Goal: Information Seeking & Learning: Check status

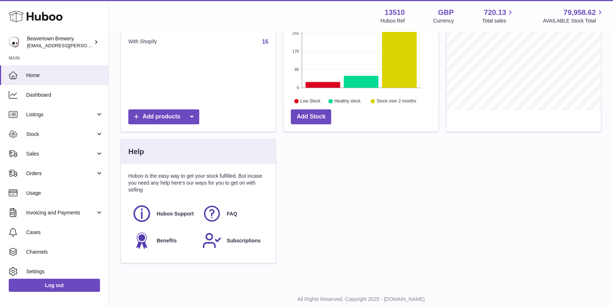
scroll to position [113, 154]
click at [51, 150] on span "Sales" at bounding box center [60, 153] width 69 height 7
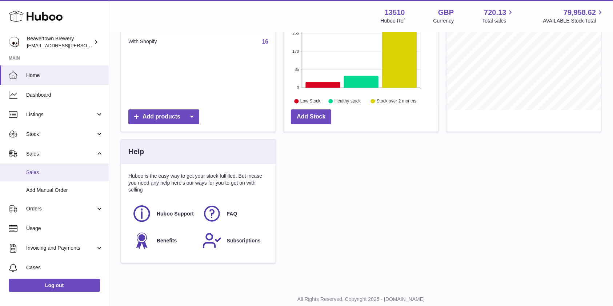
click at [40, 169] on span "Sales" at bounding box center [64, 172] width 77 height 7
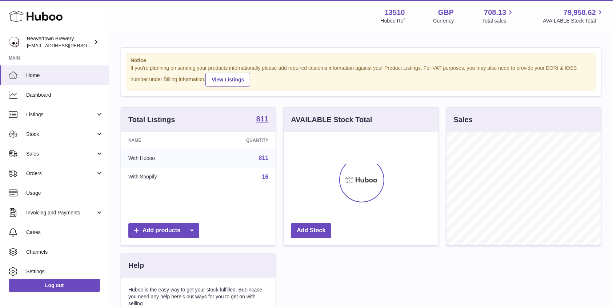
scroll to position [113, 154]
click at [39, 157] on span "Sales" at bounding box center [60, 153] width 69 height 7
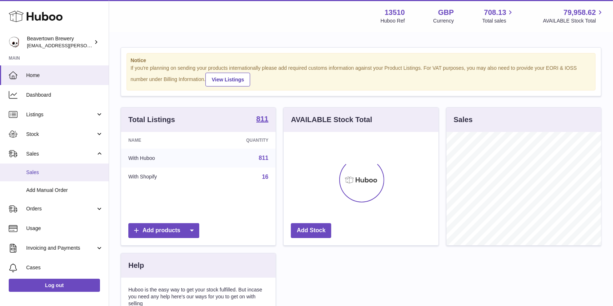
click at [37, 170] on span "Sales" at bounding box center [64, 172] width 77 height 7
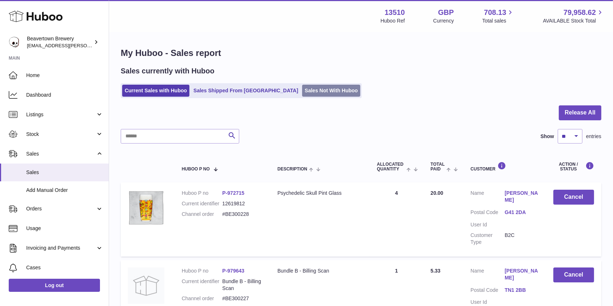
click at [302, 93] on link "Sales Not With Huboo" at bounding box center [331, 91] width 58 height 12
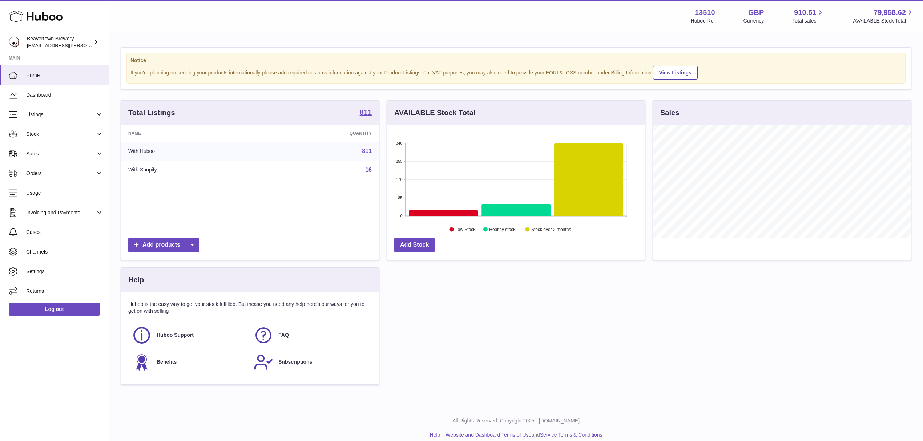
scroll to position [113, 258]
click at [24, 130] on link "Stock" at bounding box center [54, 134] width 109 height 20
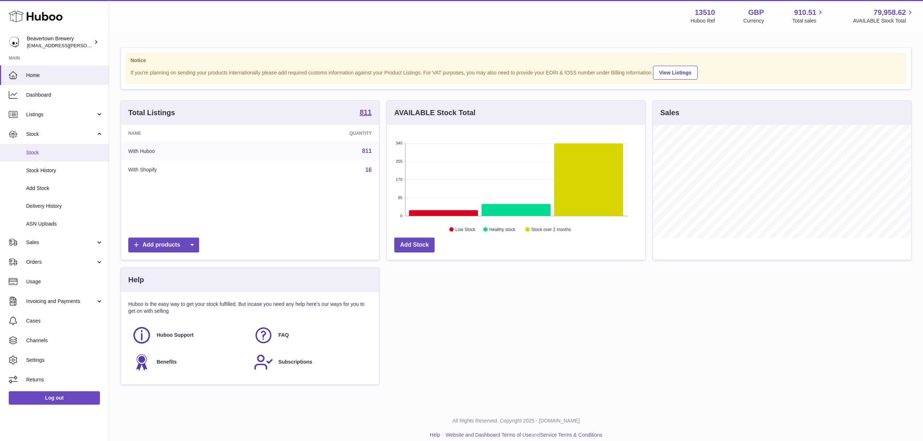
click at [33, 145] on link "Stock" at bounding box center [54, 153] width 109 height 18
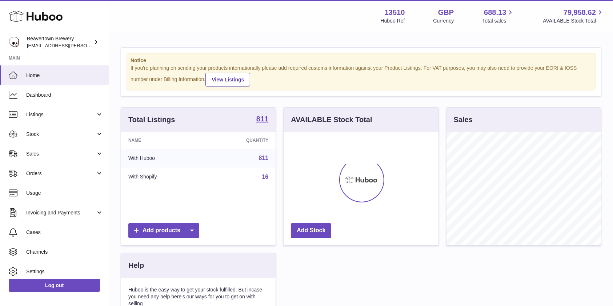
scroll to position [113, 154]
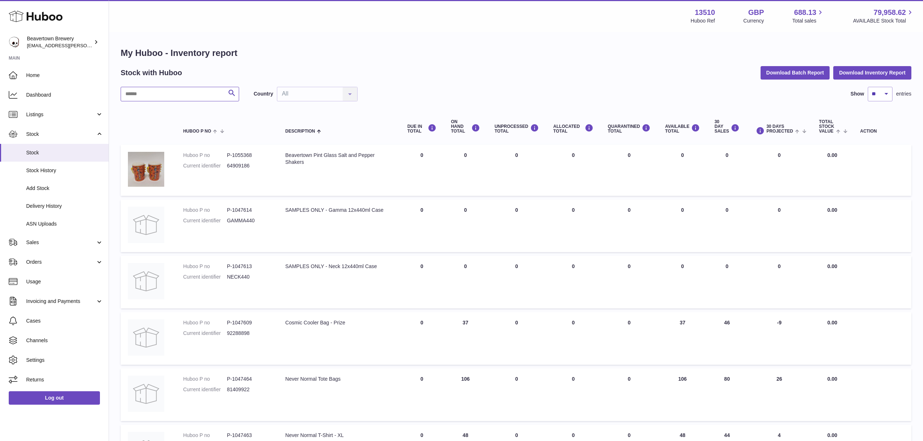
click at [185, 95] on input "text" at bounding box center [180, 94] width 118 height 15
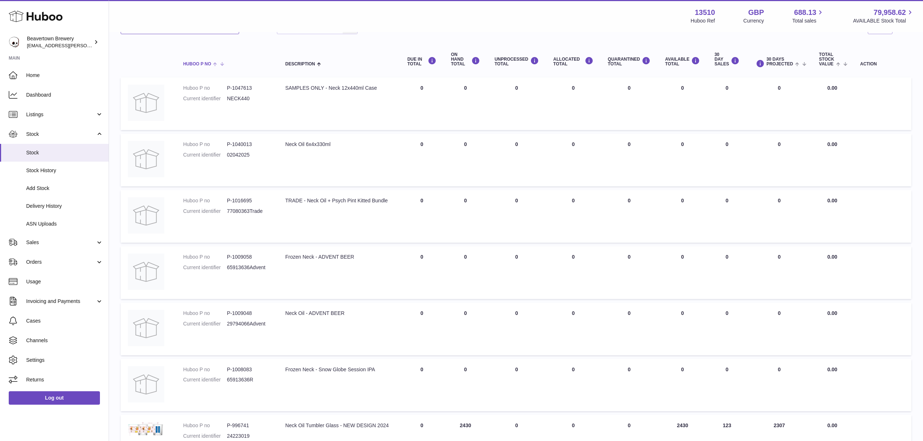
scroll to position [48, 0]
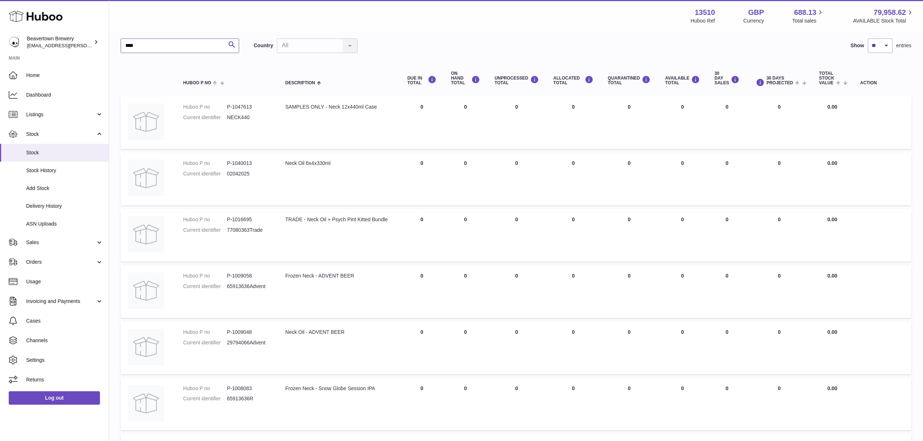
drag, startPoint x: 158, startPoint y: 44, endPoint x: -48, endPoint y: 36, distance: 206.5
click at [0, 36] on html ".st0{fill:#141414;}" at bounding box center [461, 172] width 923 height 441
type input "***"
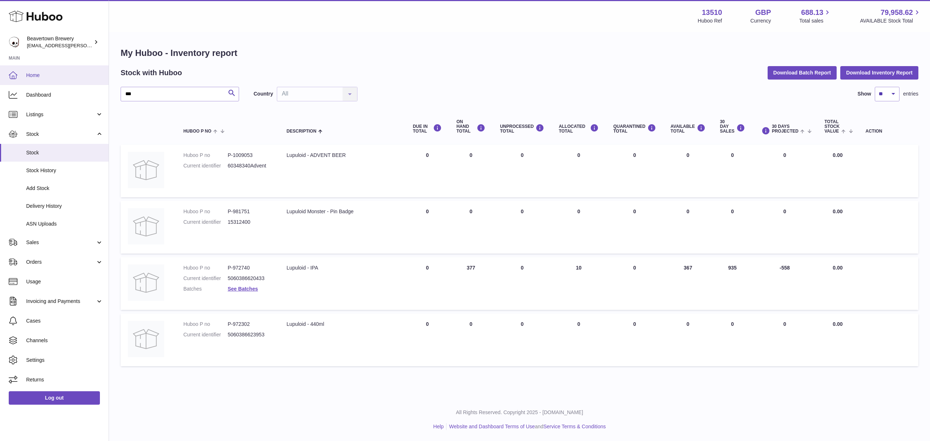
click at [39, 73] on span "Home" at bounding box center [64, 75] width 77 height 7
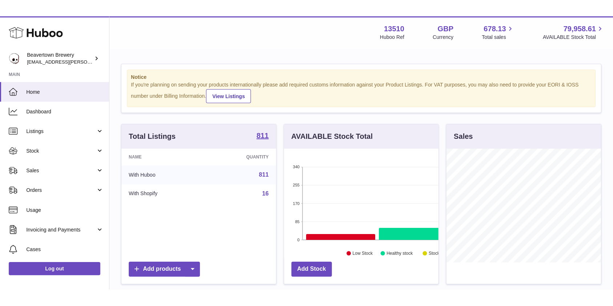
scroll to position [113, 154]
